Goal: Find specific page/section: Find specific page/section

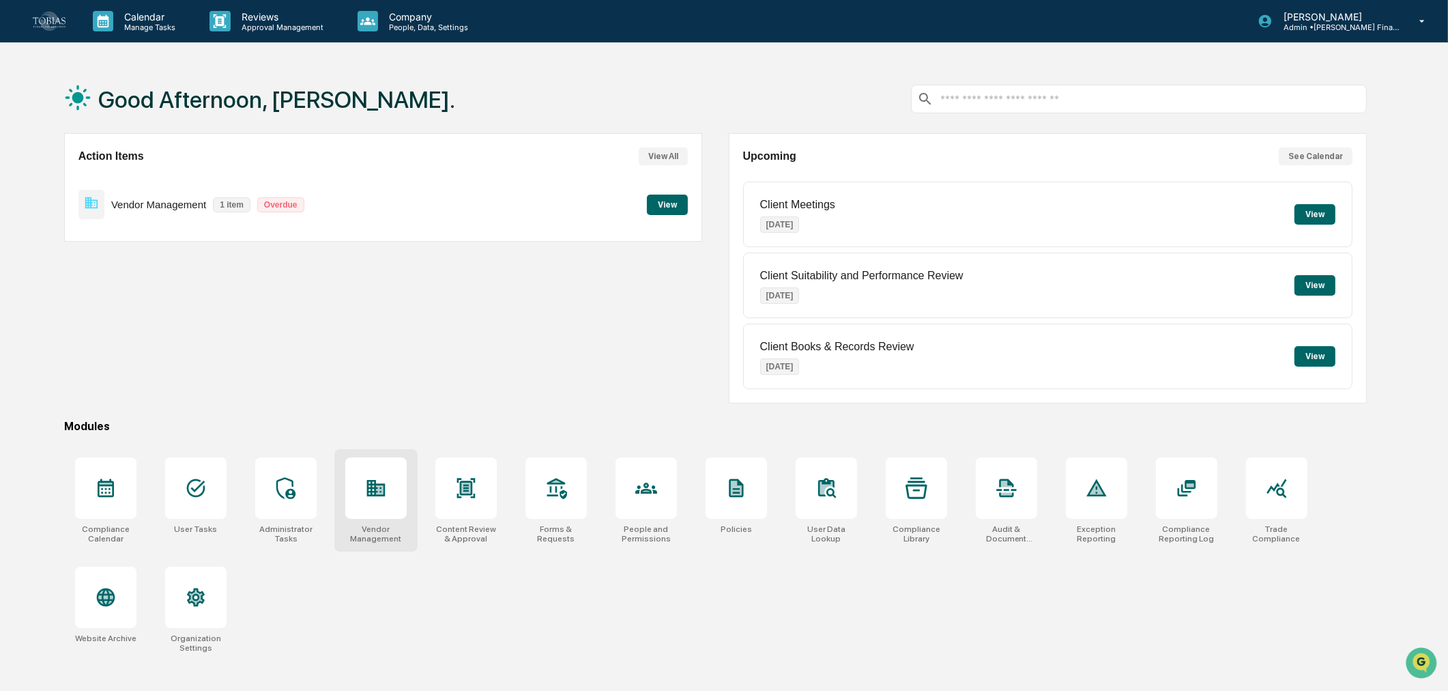
click at [372, 506] on div at bounding box center [375, 487] width 61 height 61
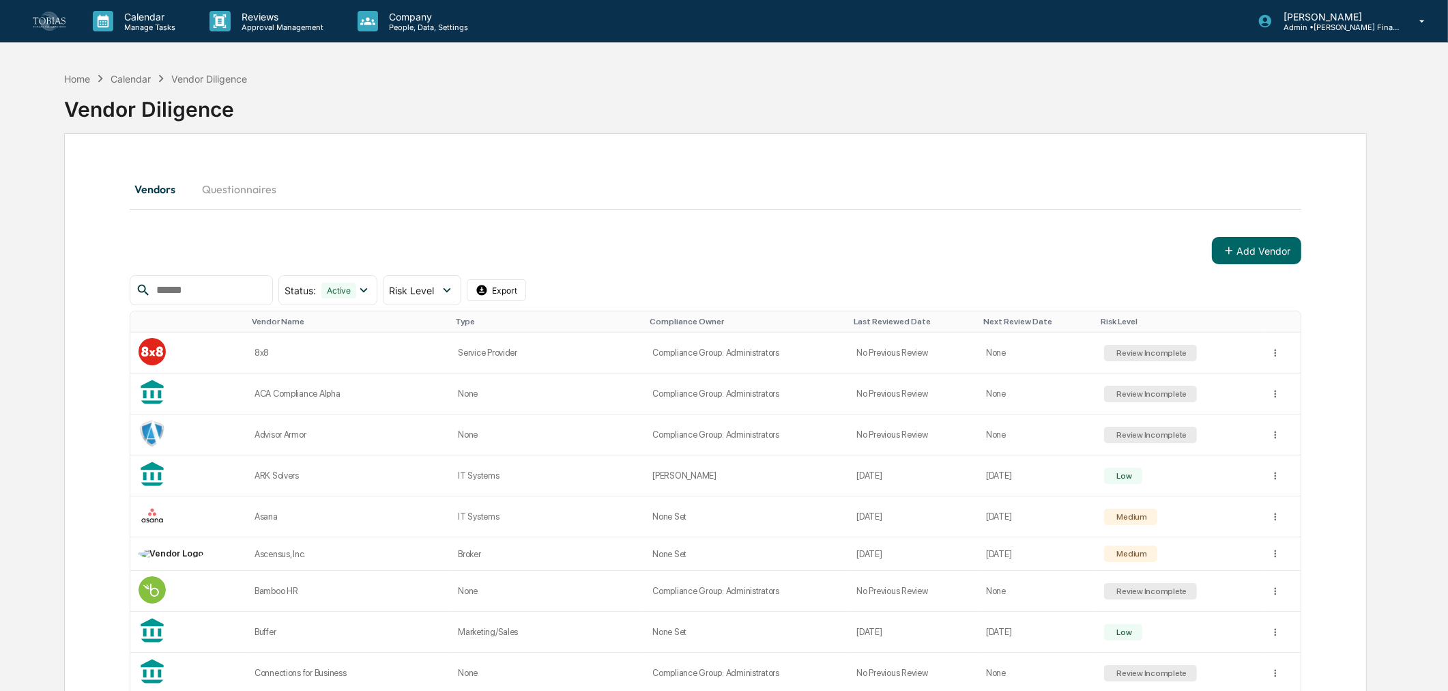
click at [203, 278] on div at bounding box center [201, 290] width 143 height 30
click at [202, 290] on input "text" at bounding box center [209, 290] width 116 height 18
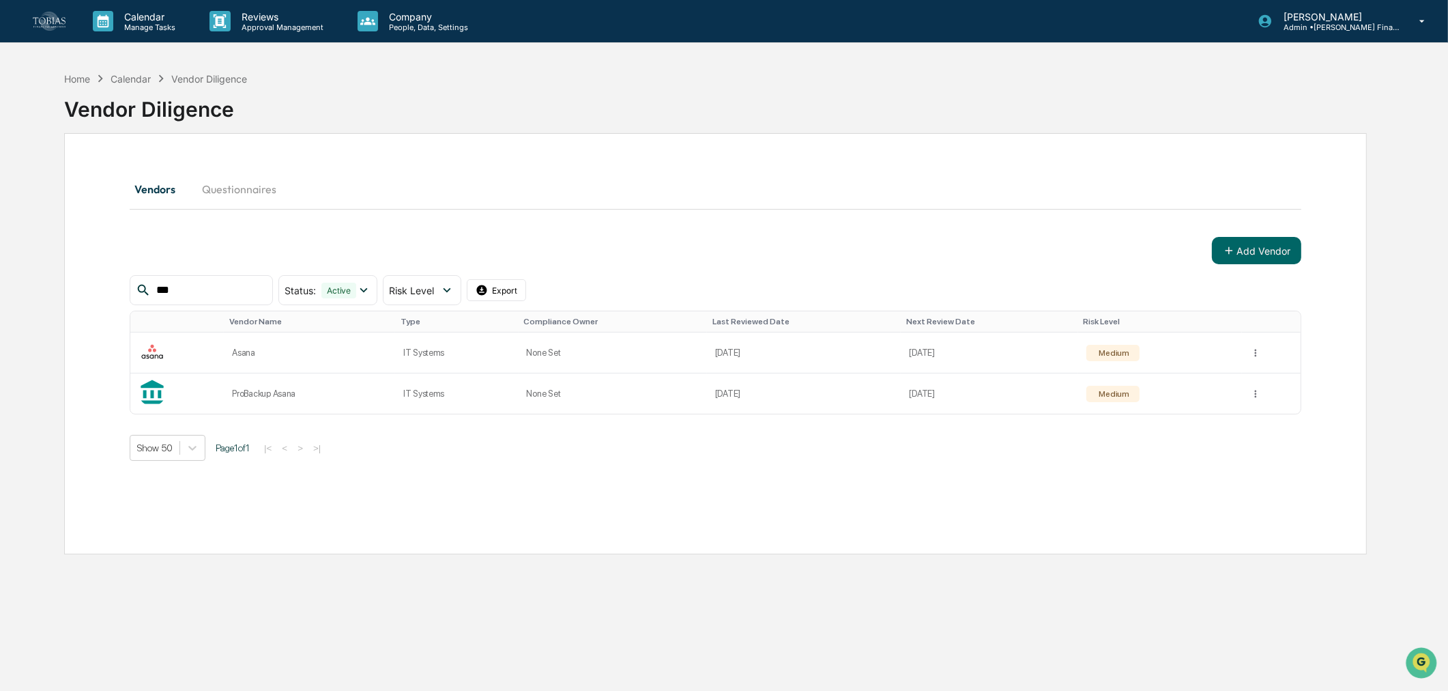
type input "***"
click at [546, 556] on div "Home Calendar Vendor Diligence Vendor Diligence Vendors Questionnaires Add Vend…" at bounding box center [716, 410] width 1344 height 691
click at [1094, 509] on div "Vendors Questionnaires Add Vendor *** Status : Active Select/Deselect All Activ…" at bounding box center [715, 343] width 1303 height 421
click at [1252, 342] on html "Calendar Manage Tasks Reviews Approval Management Company People, Data, Setting…" at bounding box center [724, 345] width 1448 height 691
click at [1251, 377] on div "View Details" at bounding box center [1253, 382] width 87 height 22
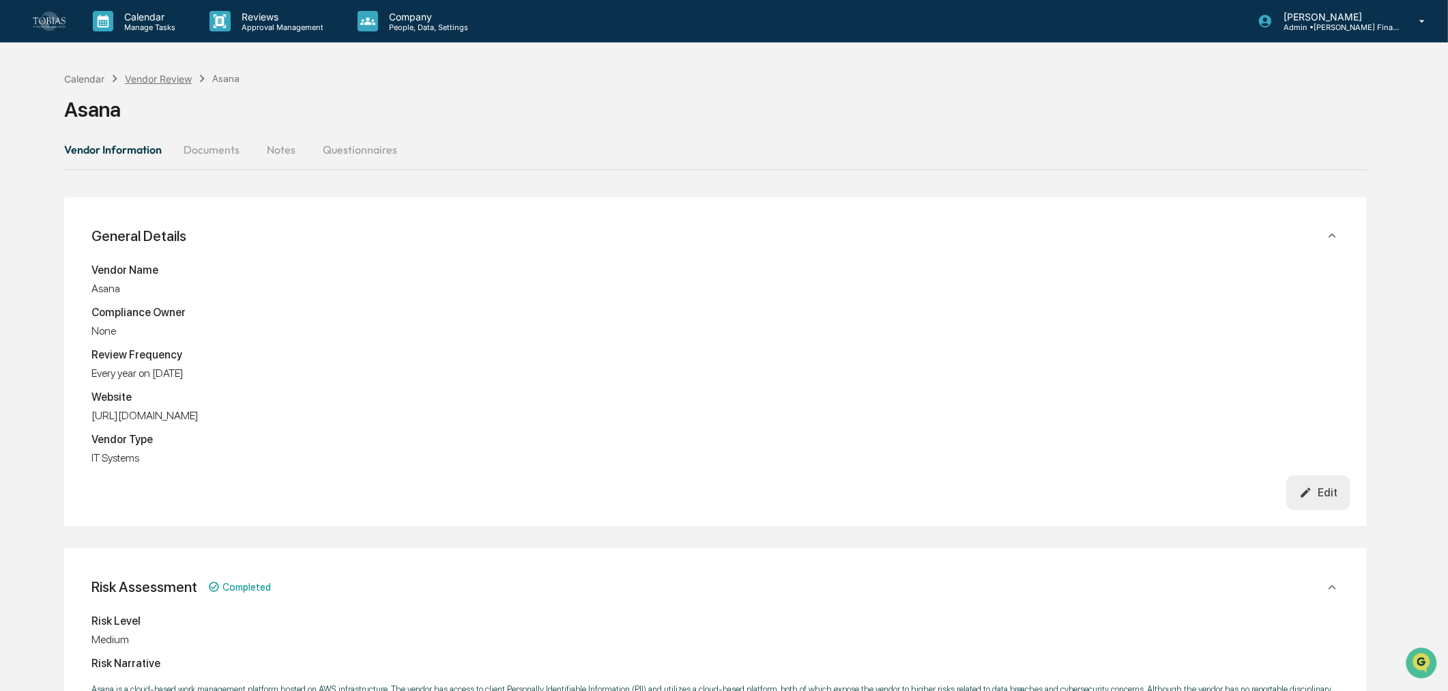
click at [147, 73] on div "Vendor Review" at bounding box center [158, 79] width 67 height 12
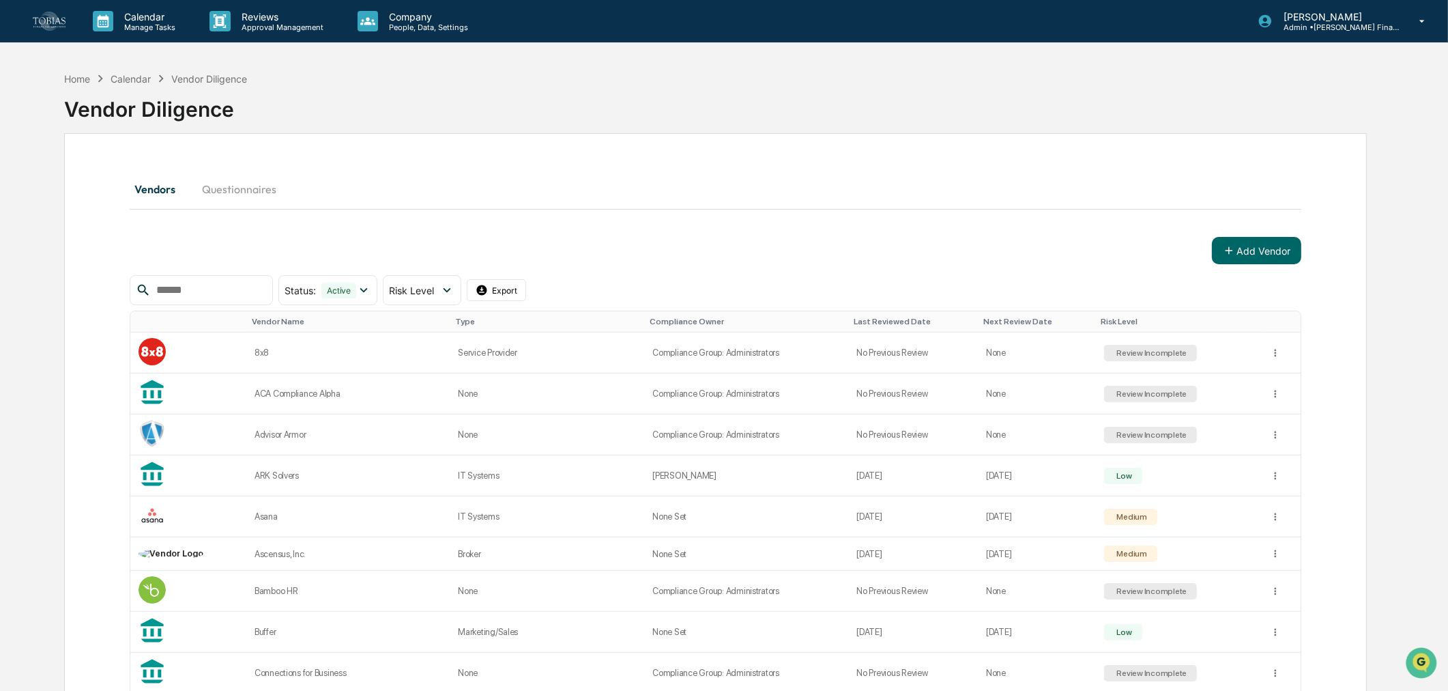
click at [199, 282] on input "text" at bounding box center [209, 290] width 116 height 18
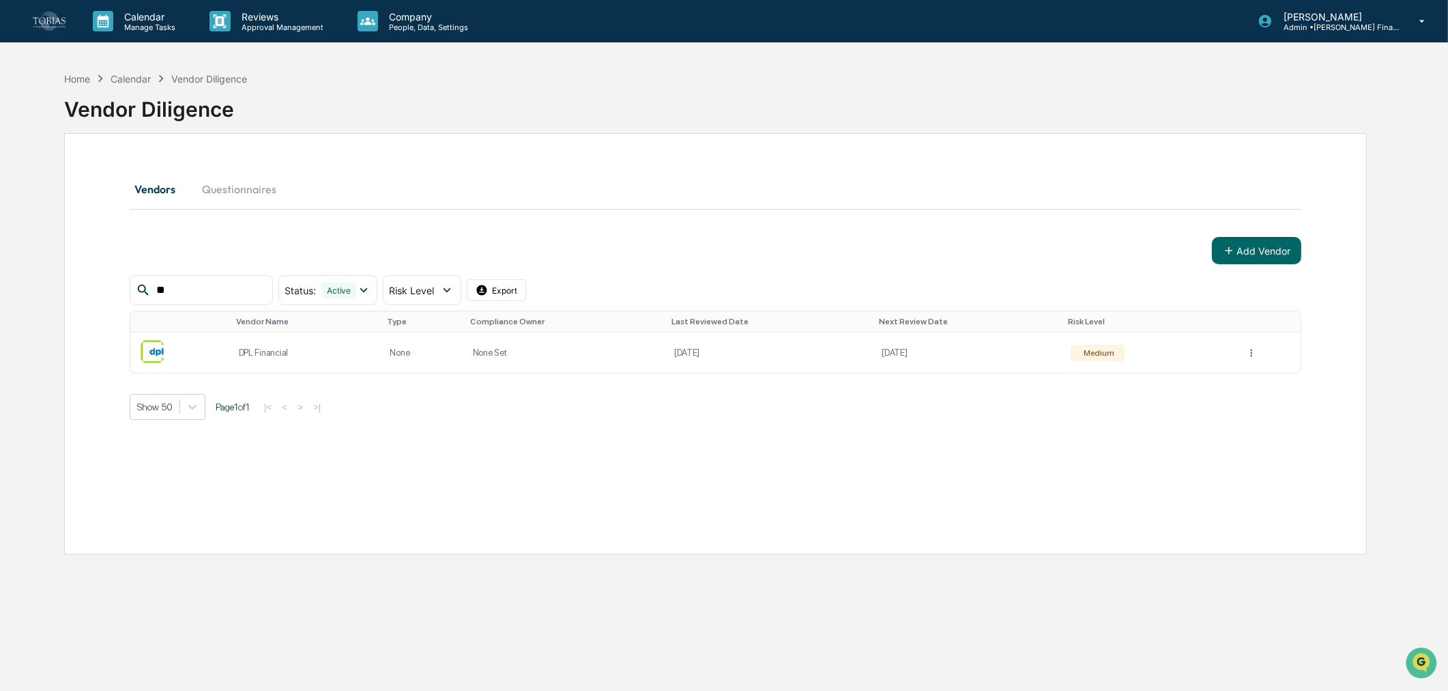
type input "*"
